Goal: Information Seeking & Learning: Check status

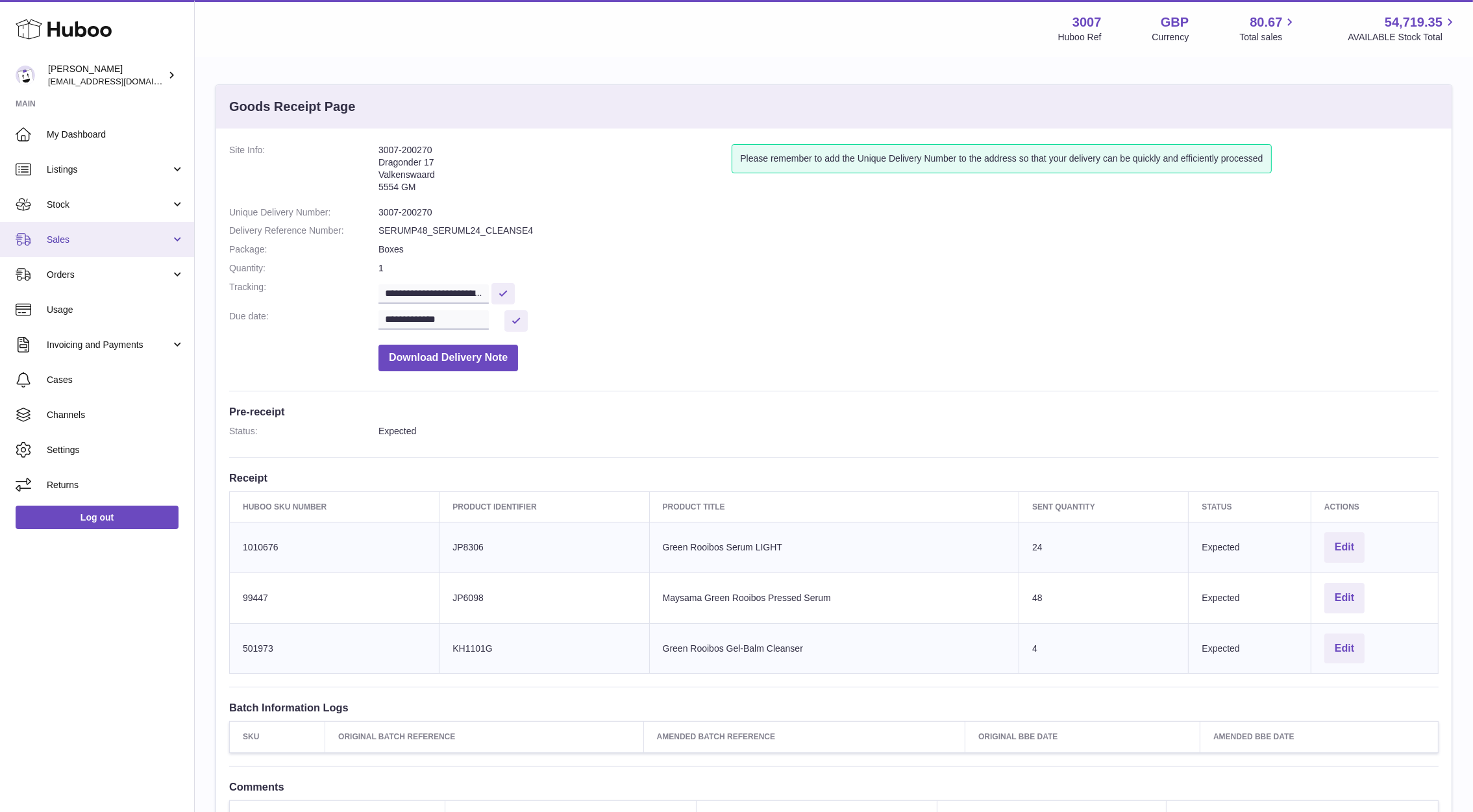
click at [71, 229] on link "Sales" at bounding box center [97, 239] width 194 height 35
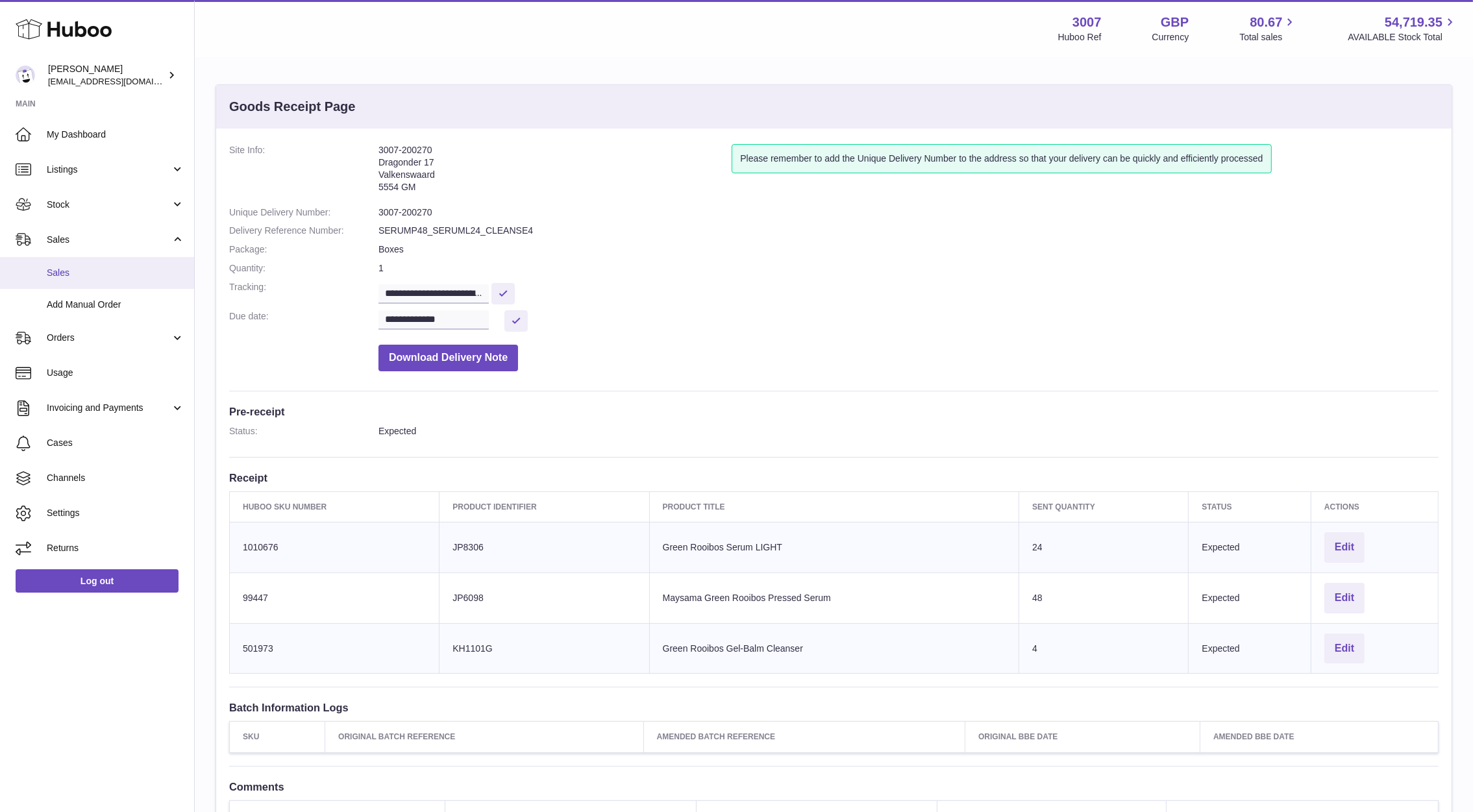
click at [76, 279] on link "Sales" at bounding box center [97, 272] width 194 height 32
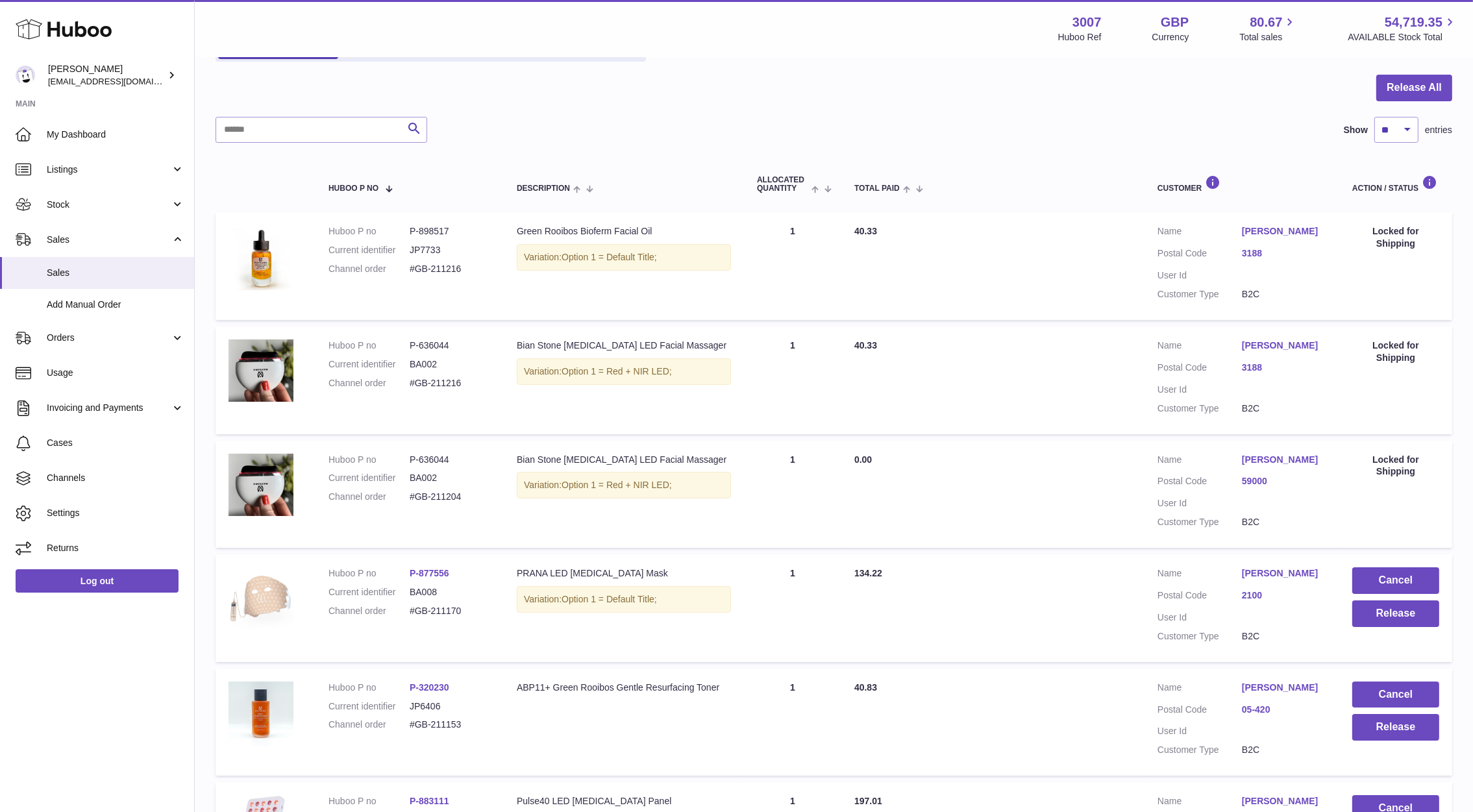
scroll to position [92, 0]
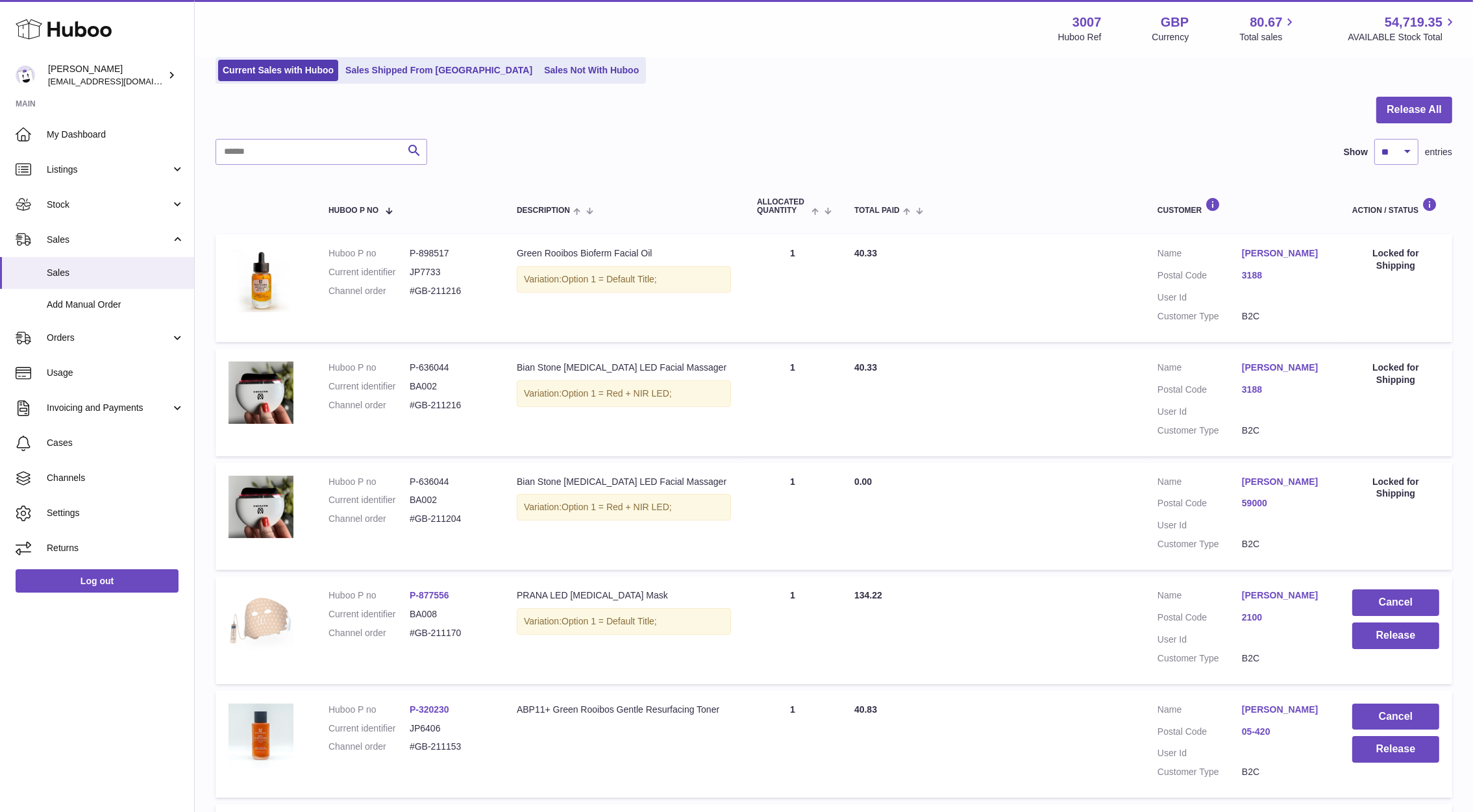
drag, startPoint x: 1230, startPoint y: 502, endPoint x: 1239, endPoint y: 502, distance: 9.0
click at [1239, 502] on dt "Postal Code" at bounding box center [1199, 505] width 84 height 15
drag, startPoint x: 462, startPoint y: 510, endPoint x: 406, endPoint y: 518, distance: 56.6
click at [406, 518] on dl "Huboo P no P-636044 Current identifier BA002 Channel order #GB-211204" at bounding box center [409, 503] width 162 height 56
copy dl "#GB-211204"
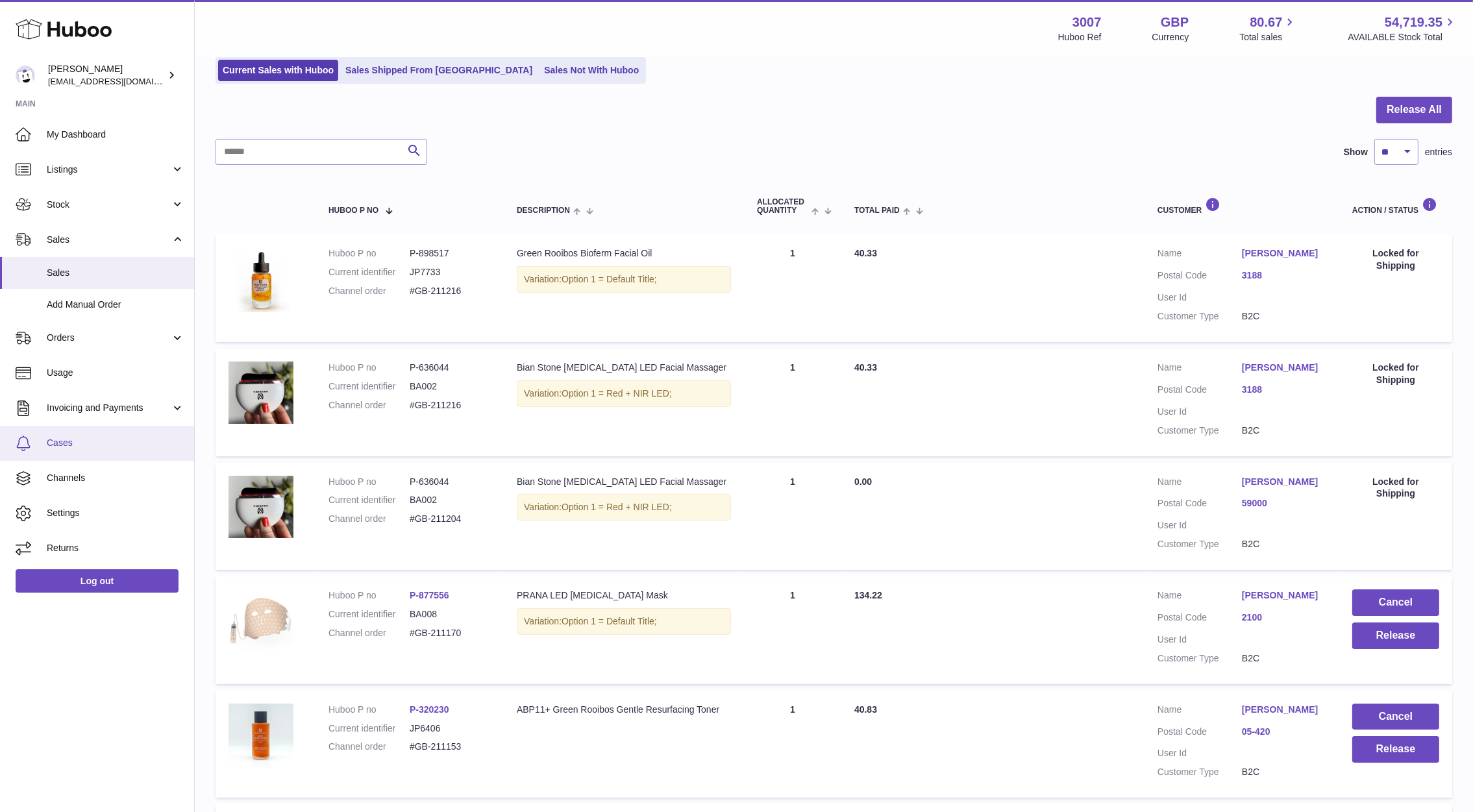
click at [60, 441] on span "Cases" at bounding box center [116, 443] width 137 height 12
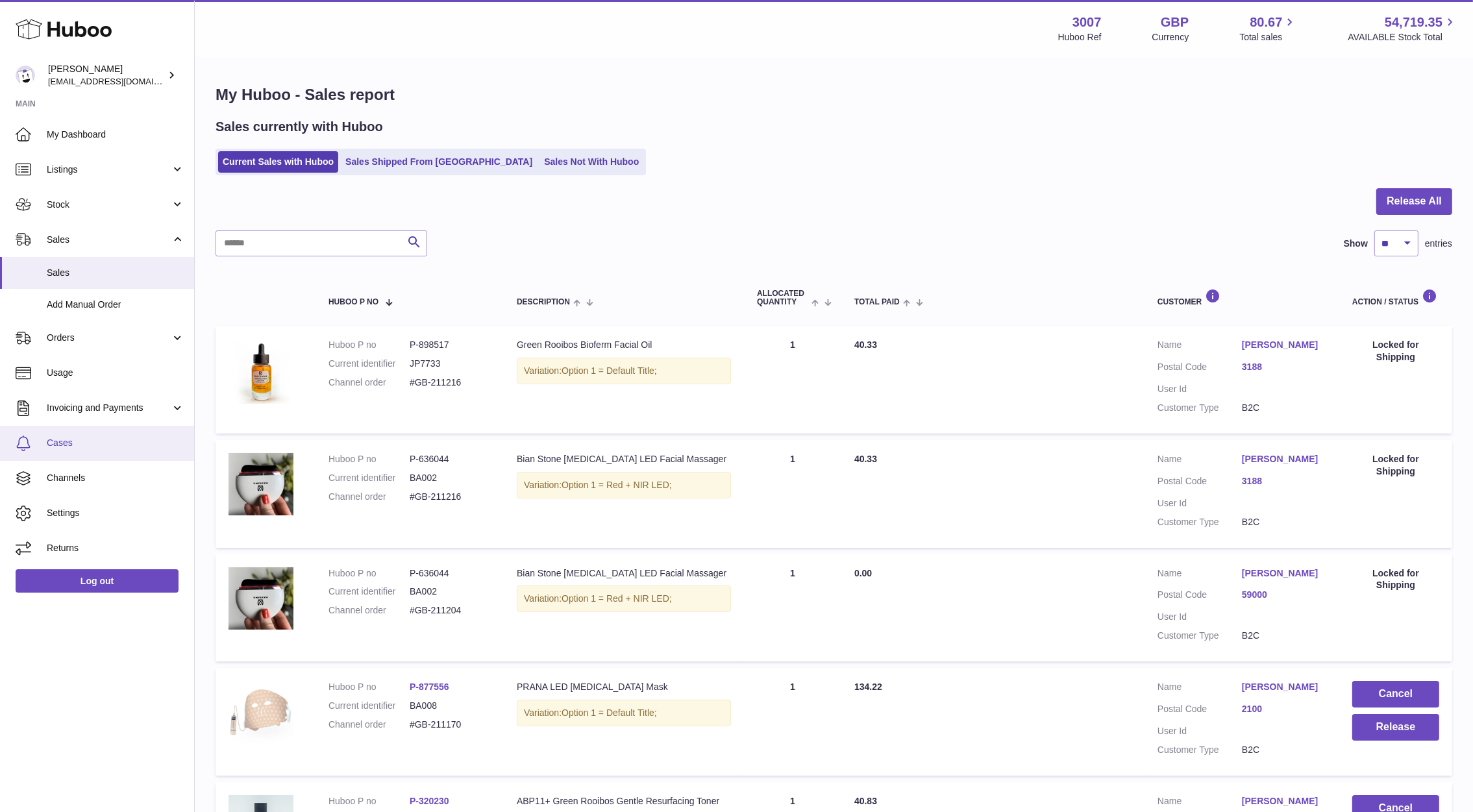
click at [76, 435] on link "Cases" at bounding box center [97, 443] width 194 height 35
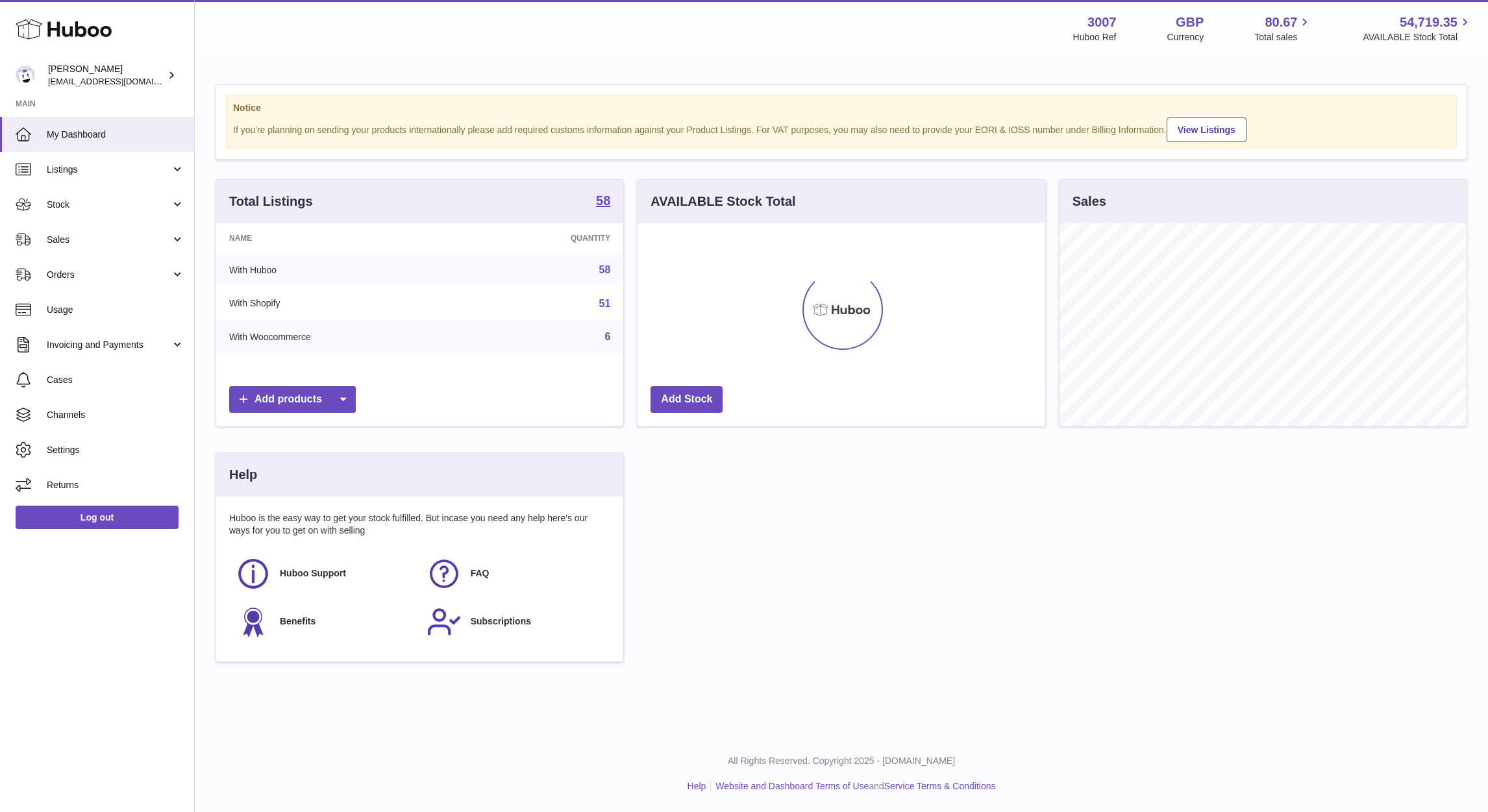
scroll to position [202, 402]
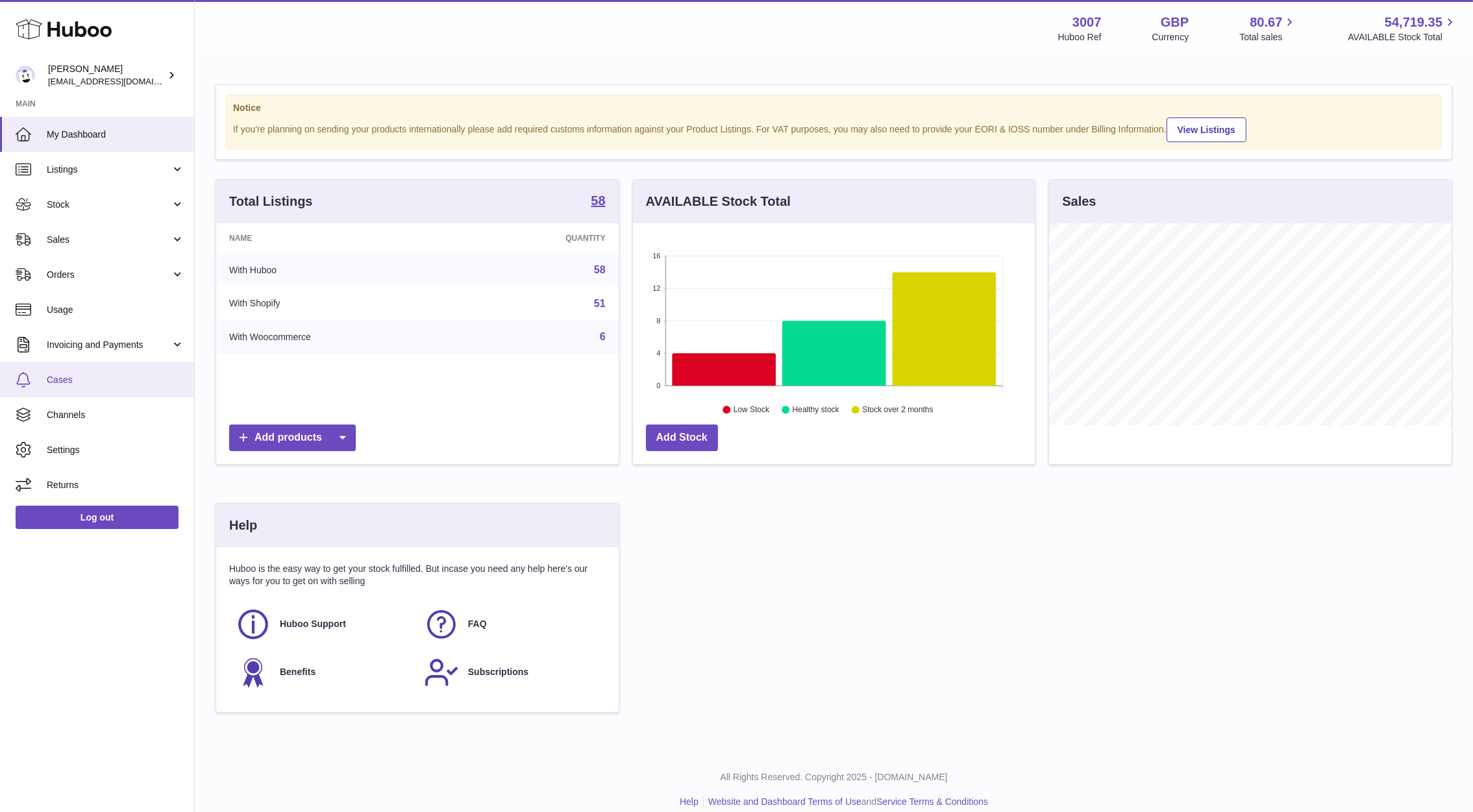
click at [72, 379] on span "Cases" at bounding box center [116, 380] width 137 height 12
click at [80, 242] on span "Sales" at bounding box center [109, 240] width 124 height 12
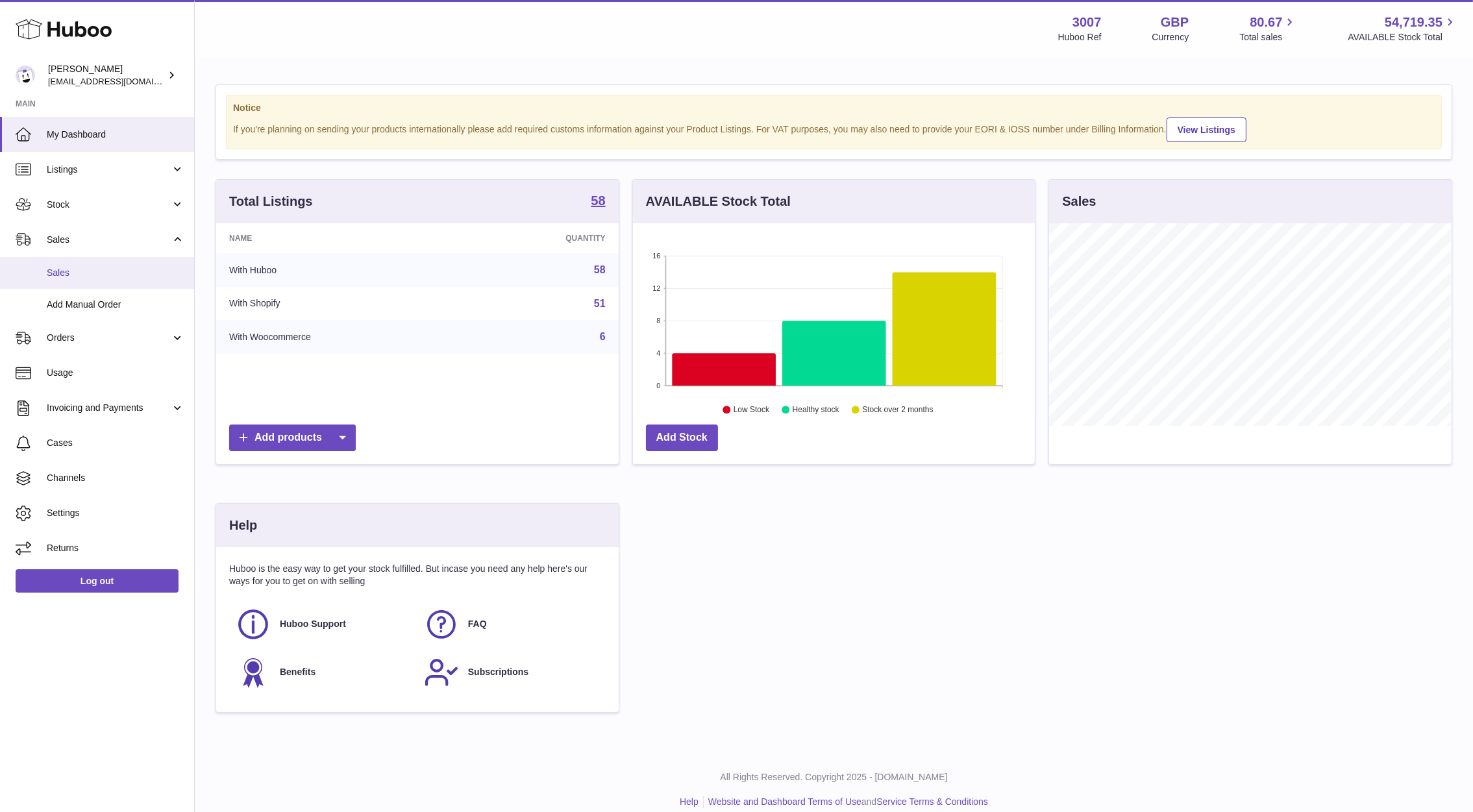
click at [80, 276] on span "Sales" at bounding box center [116, 273] width 137 height 12
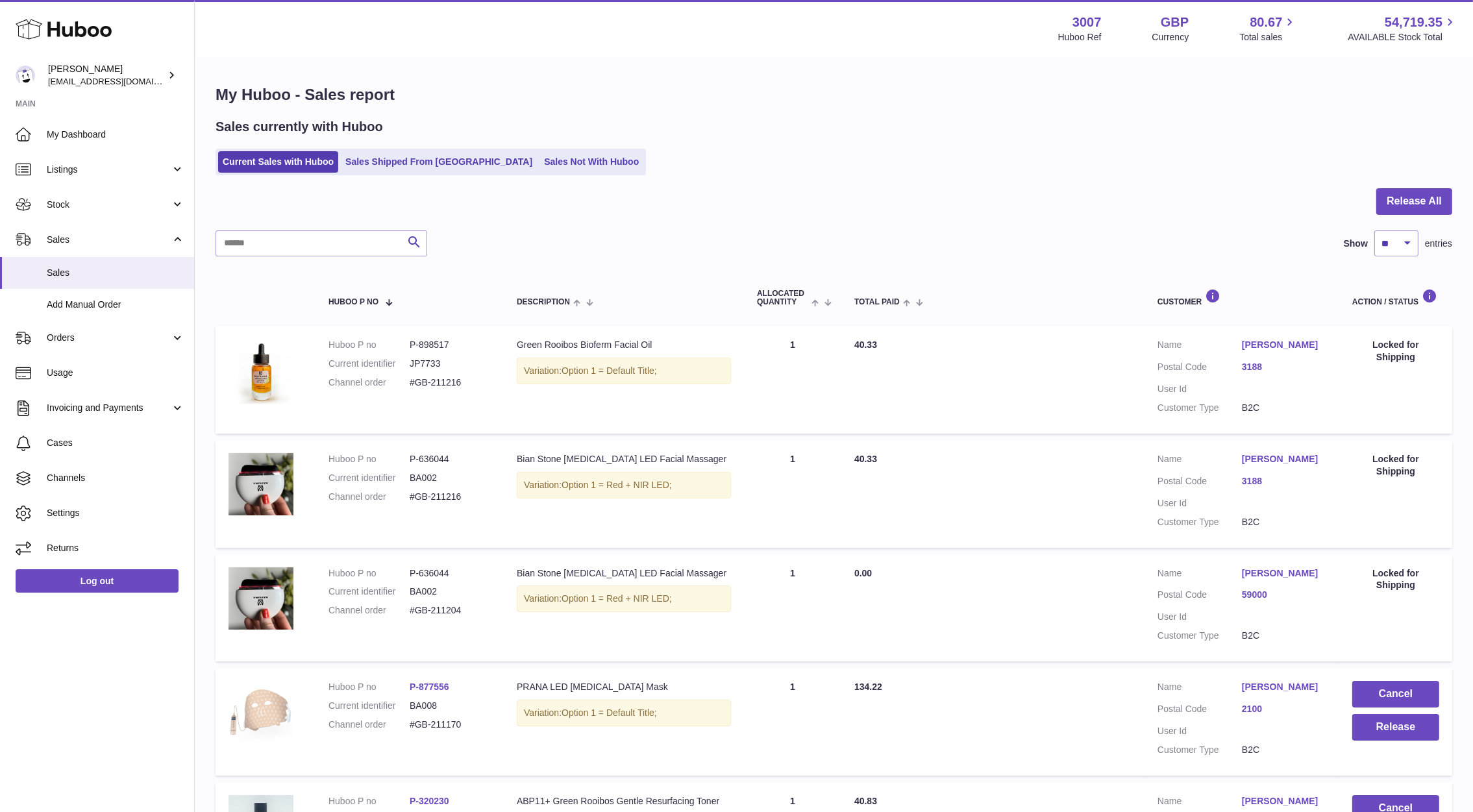
click at [658, 26] on div "Menu Huboo 3007 Huboo Ref GBP Currency 80.67 Total sales 54,719.35 AVAILABLE St…" at bounding box center [833, 29] width 1247 height 30
click at [61, 211] on link "Stock" at bounding box center [97, 204] width 194 height 35
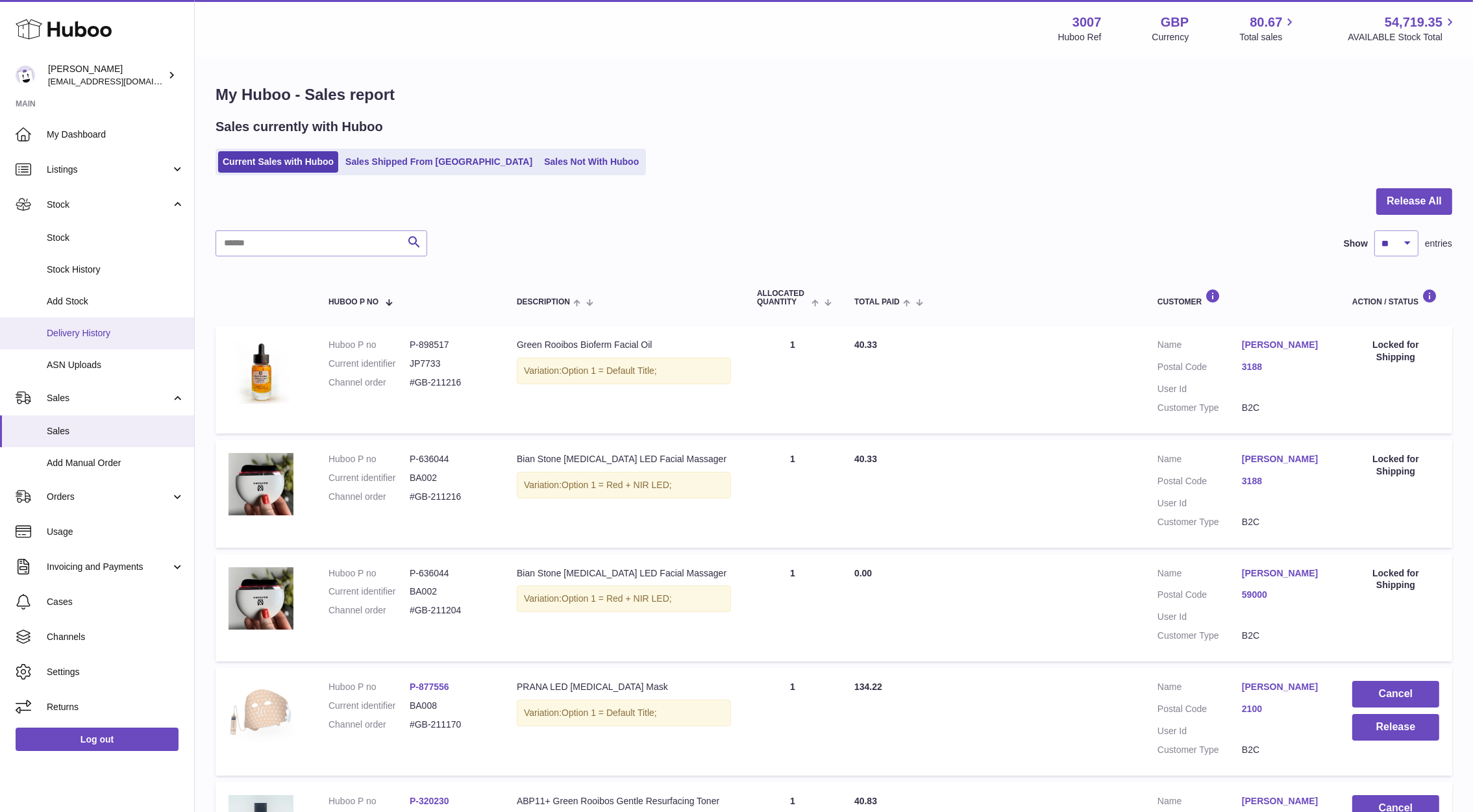
click at [103, 336] on span "Delivery History" at bounding box center [116, 333] width 137 height 12
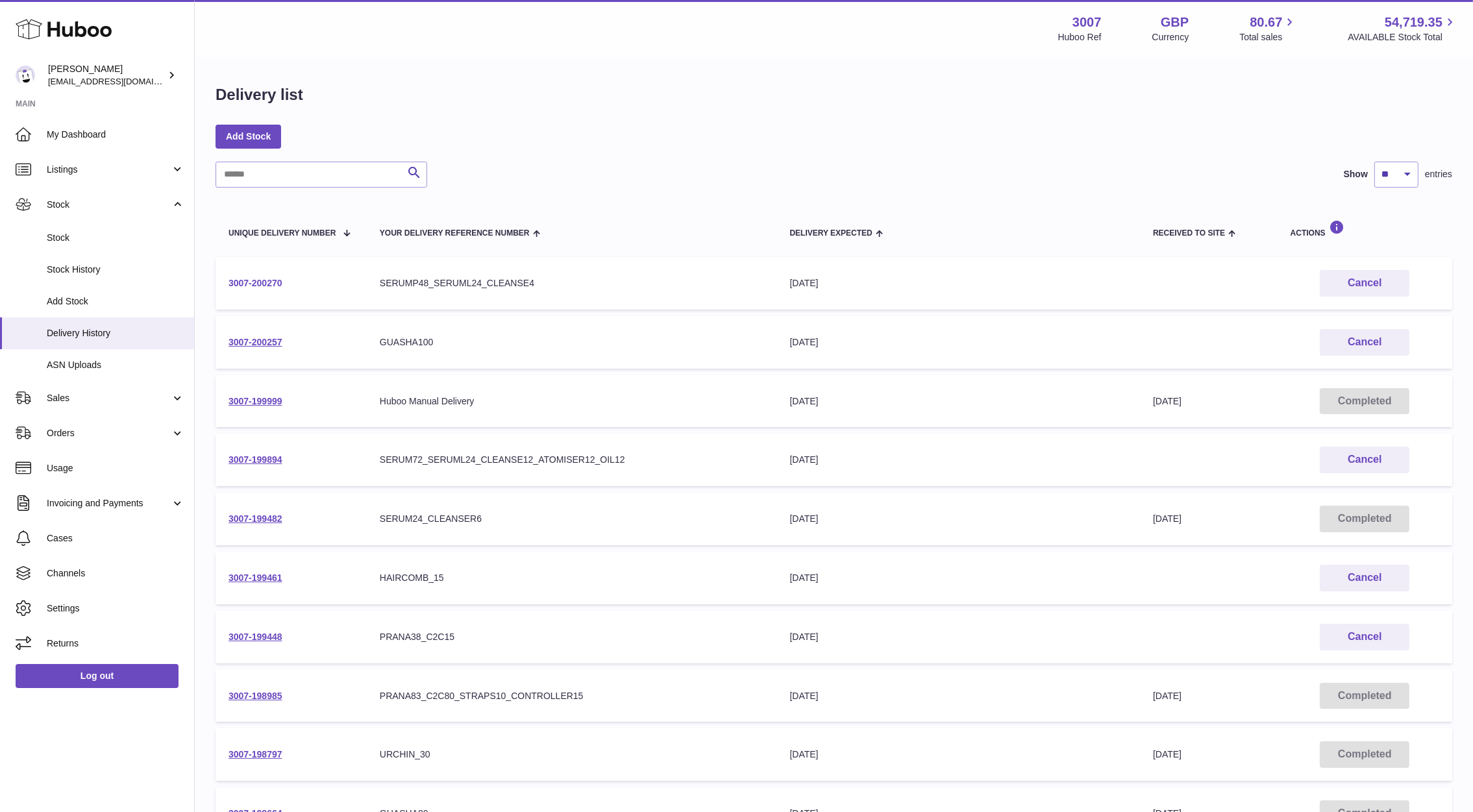
click at [259, 279] on link "3007-200270" at bounding box center [256, 283] width 54 height 10
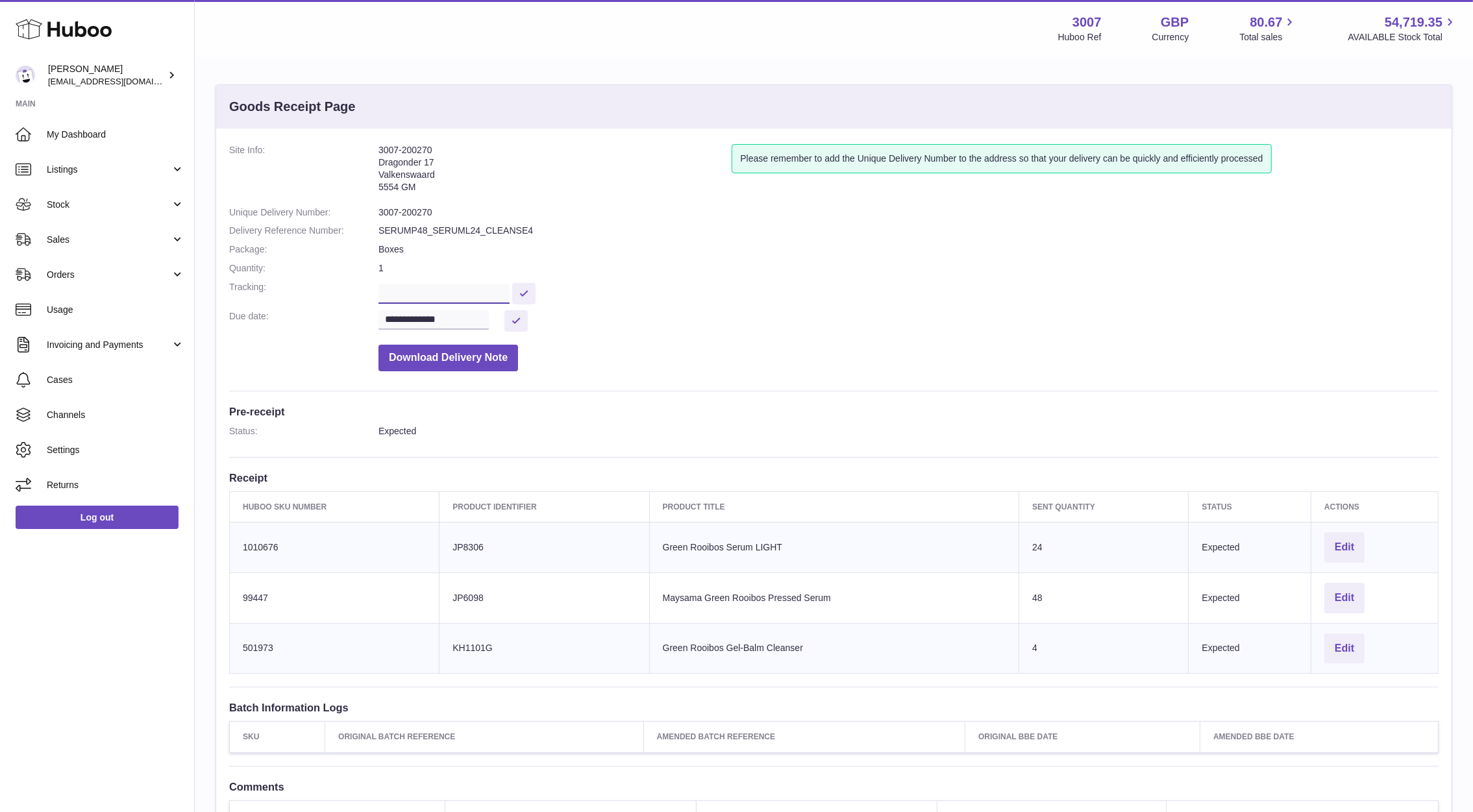
scroll to position [0, 318]
drag, startPoint x: 380, startPoint y: 293, endPoint x: 691, endPoint y: 299, distance: 311.1
click at [691, 299] on dd "**********" at bounding box center [908, 292] width 1060 height 22
click at [720, 191] on address "3007-200270 Dragonder 17 Valkenswaard 5554 GM" at bounding box center [554, 172] width 353 height 56
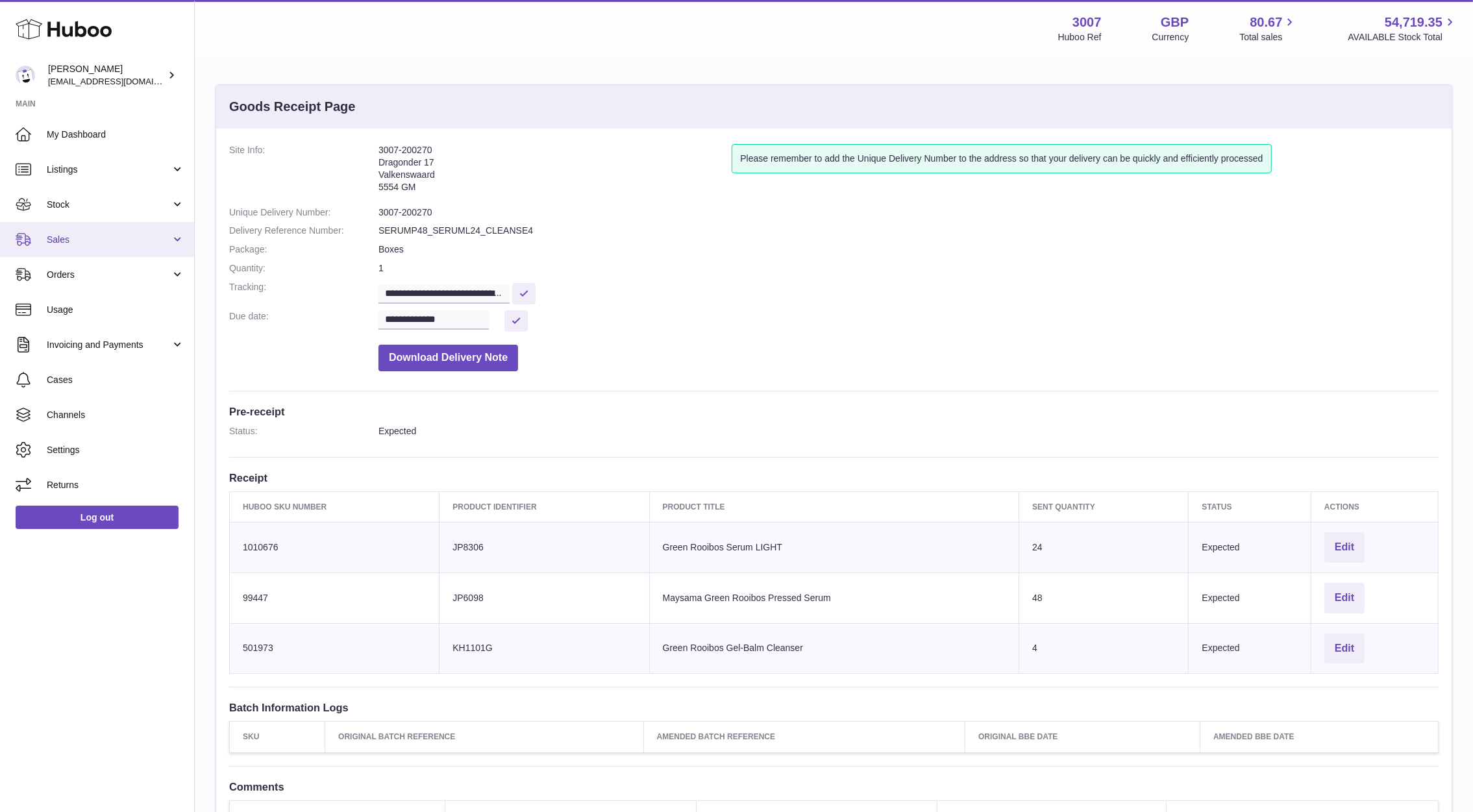
click at [52, 234] on span "Sales" at bounding box center [109, 240] width 124 height 12
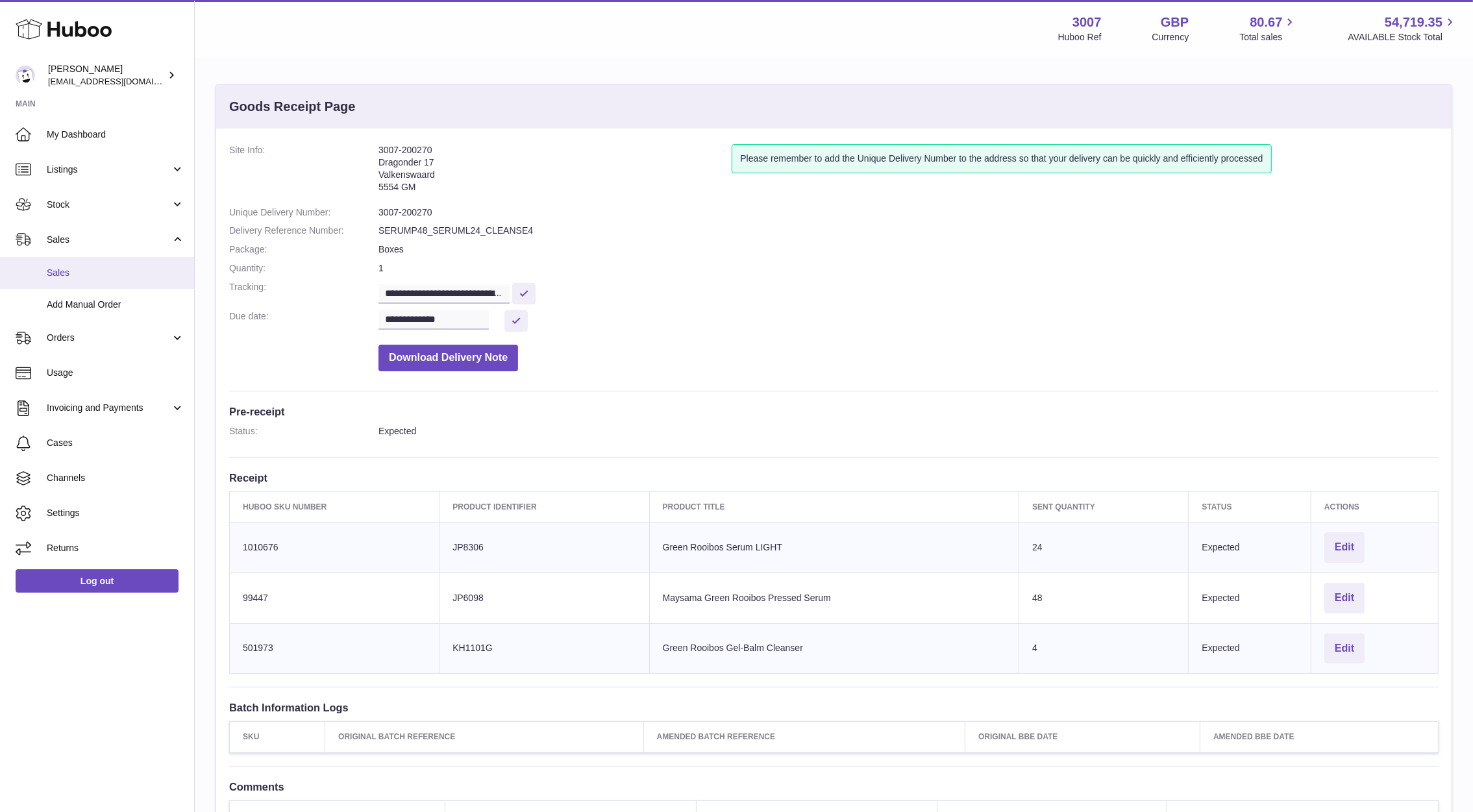
click at [64, 262] on link "Sales" at bounding box center [97, 272] width 194 height 32
